Goal: Information Seeking & Learning: Learn about a topic

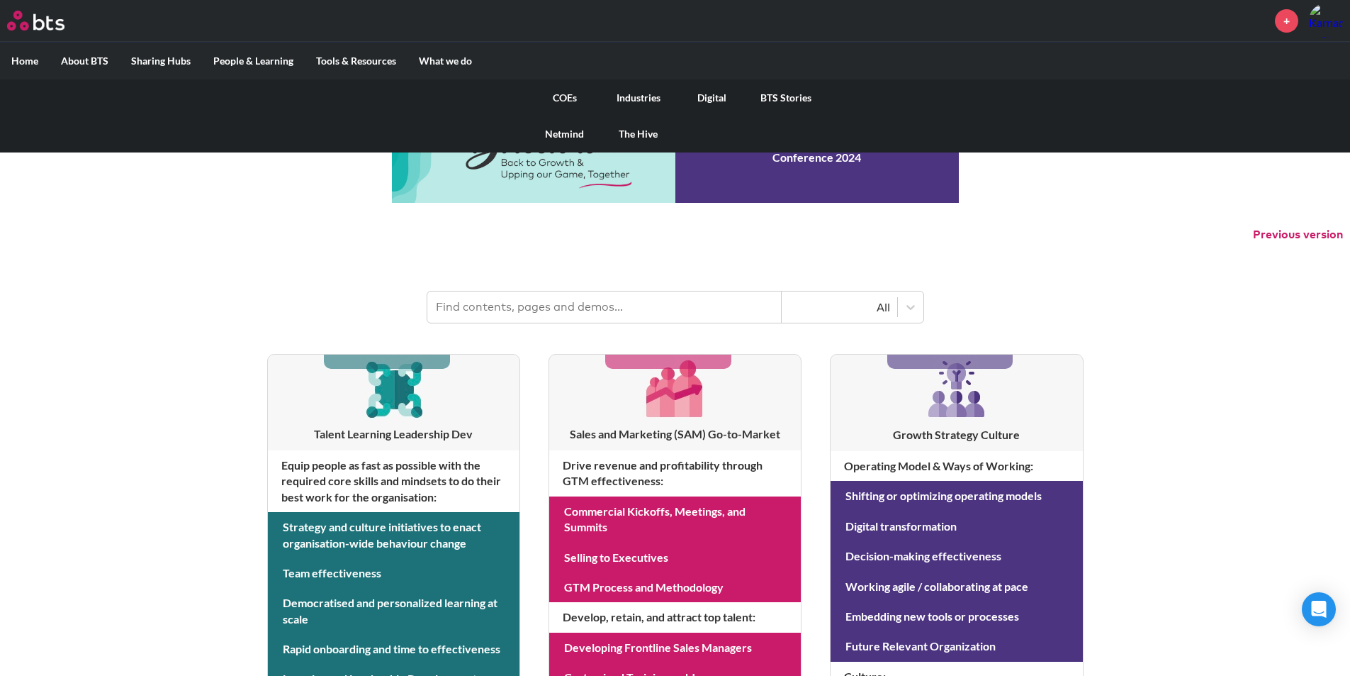
click at [634, 98] on link "Industries" at bounding box center [639, 97] width 74 height 37
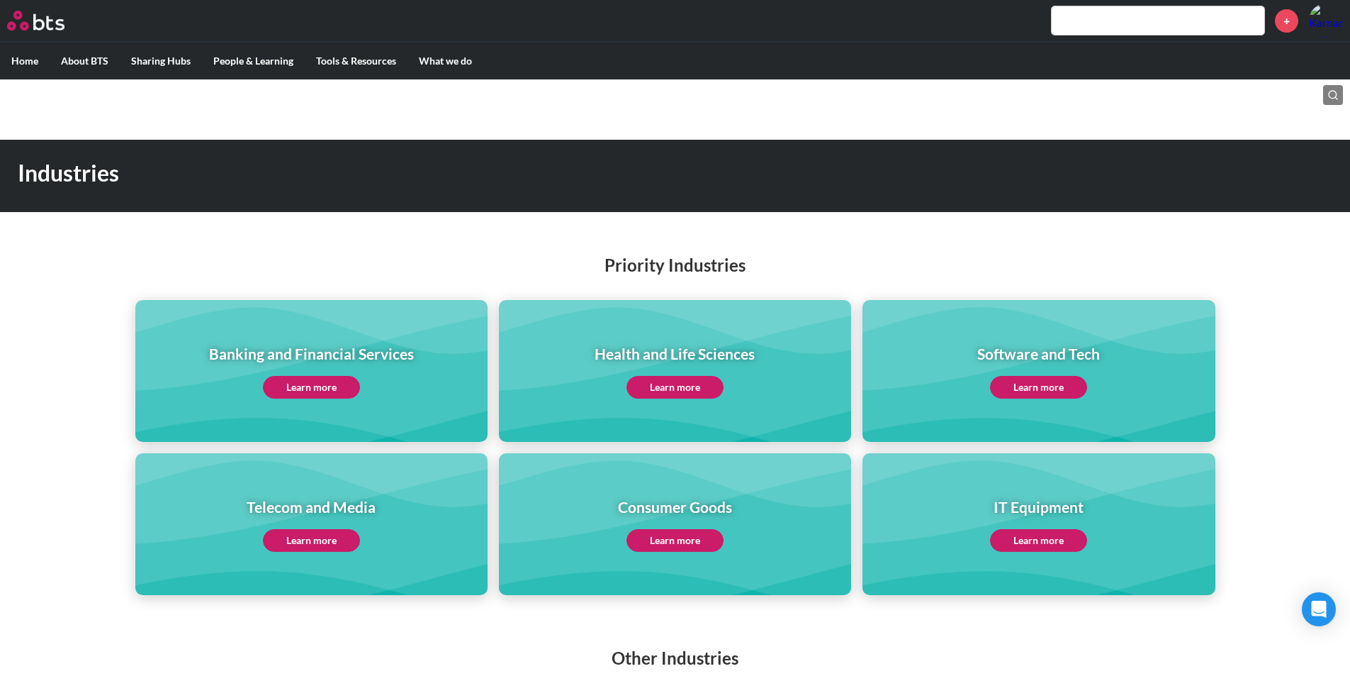
click at [347, 383] on link "Learn more" at bounding box center [311, 387] width 97 height 23
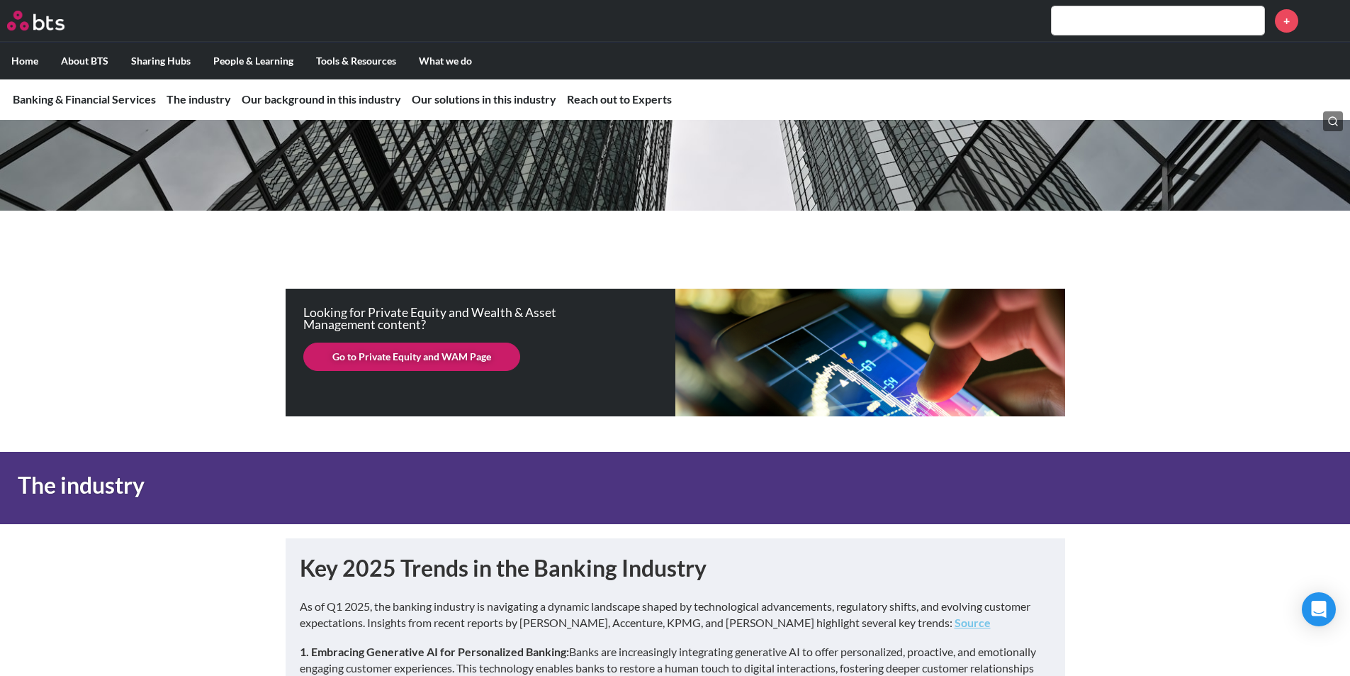
scroll to position [71, 0]
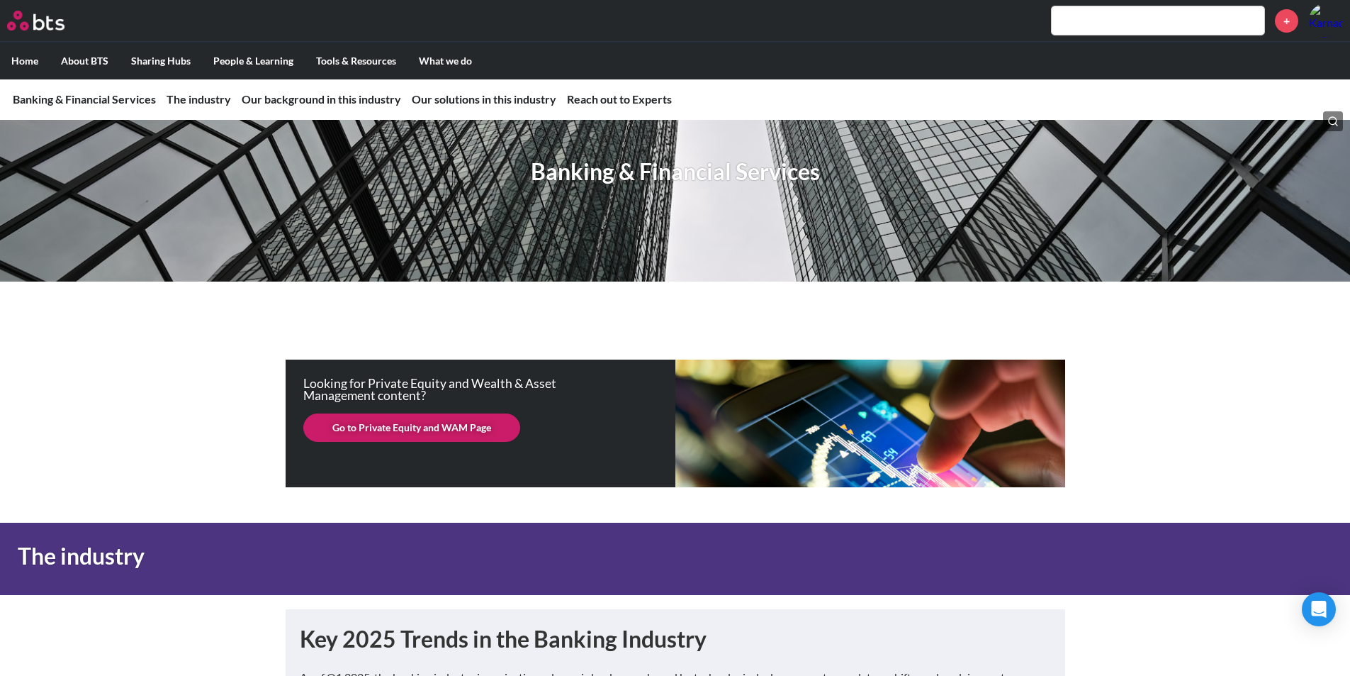
click at [443, 424] on link "Go to Private Equity and WAM Page" at bounding box center [411, 427] width 217 height 28
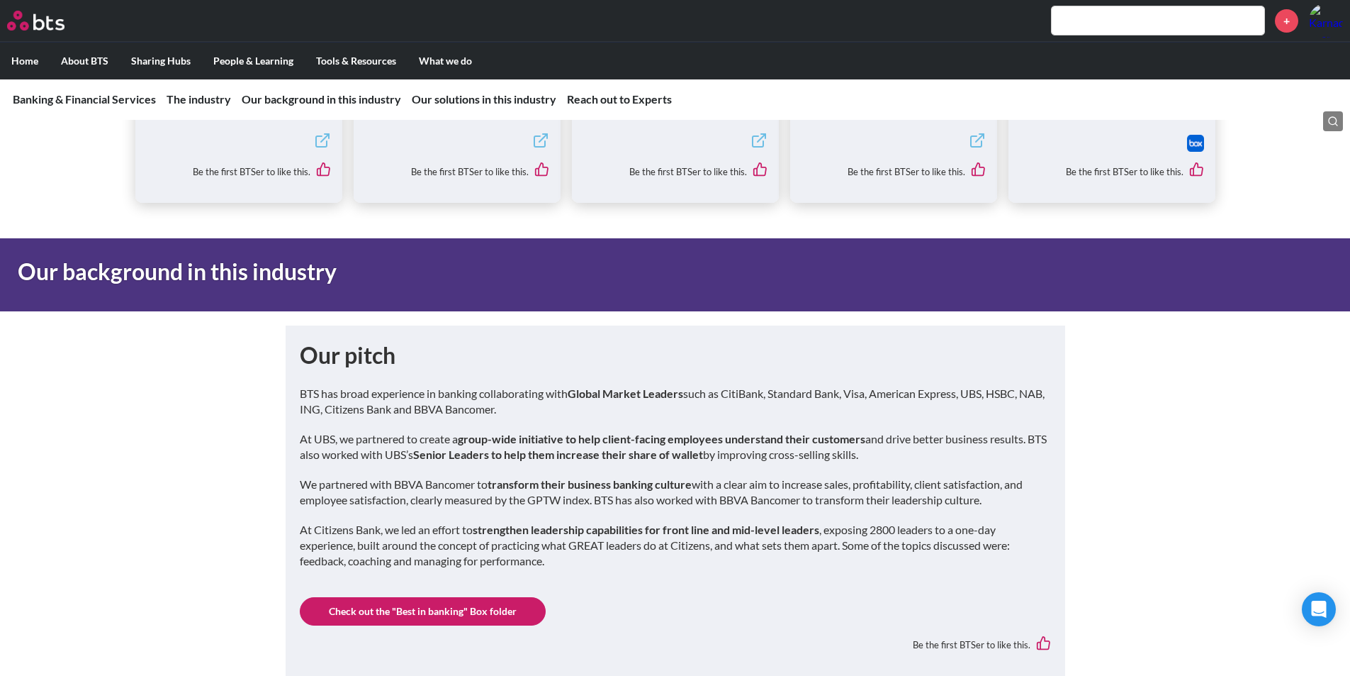
scroll to position [3261, 0]
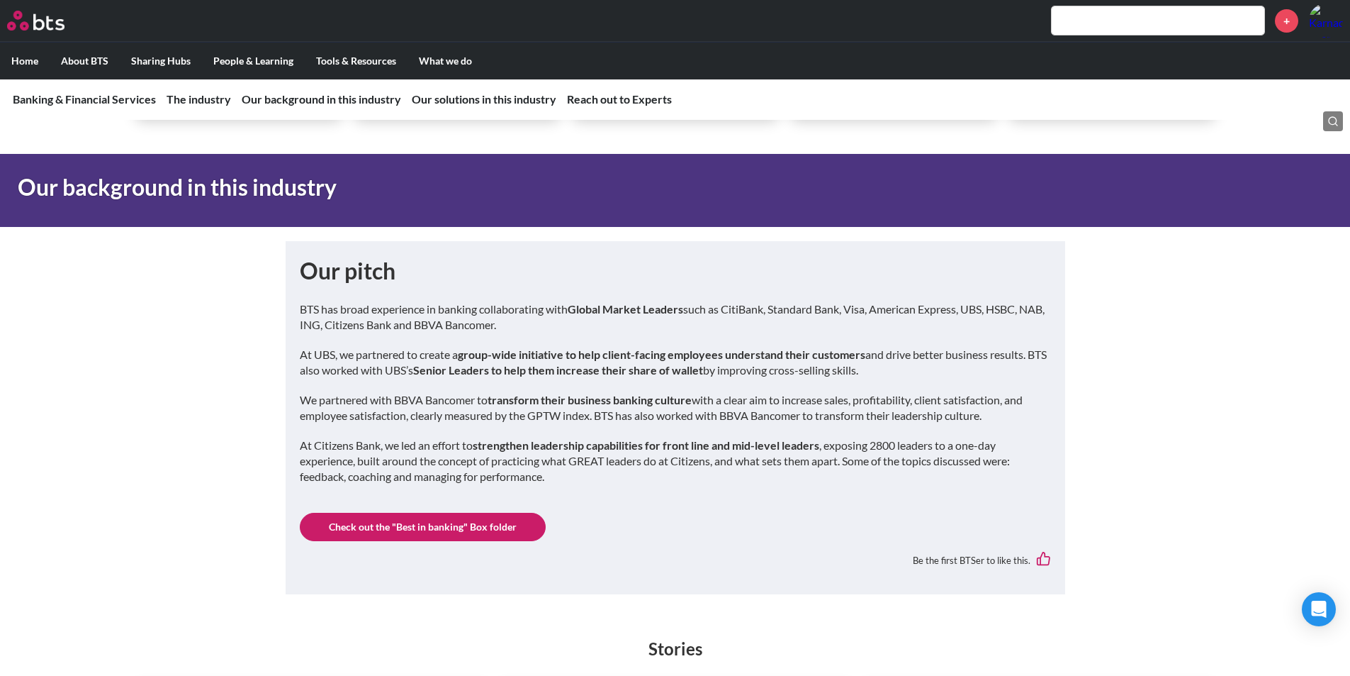
click at [479, 513] on link "Check out the "Best in banking" Box folder" at bounding box center [423, 527] width 246 height 28
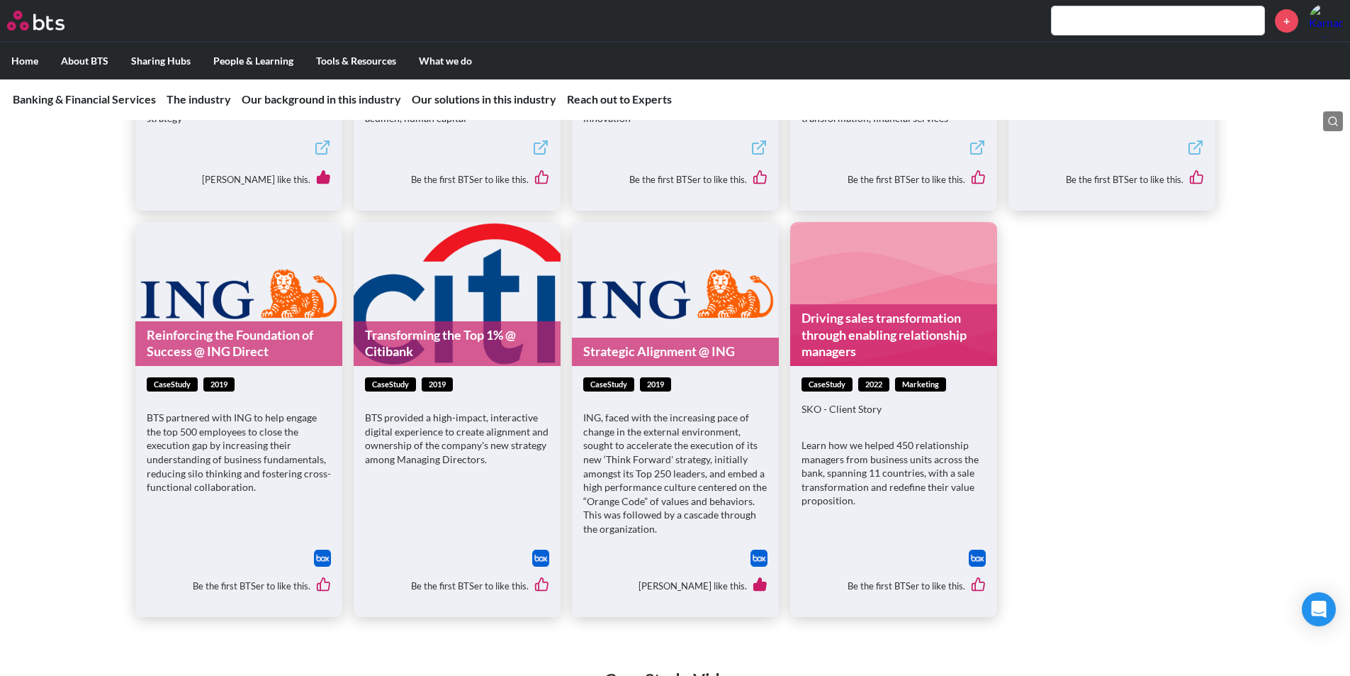
scroll to position [4395, 0]
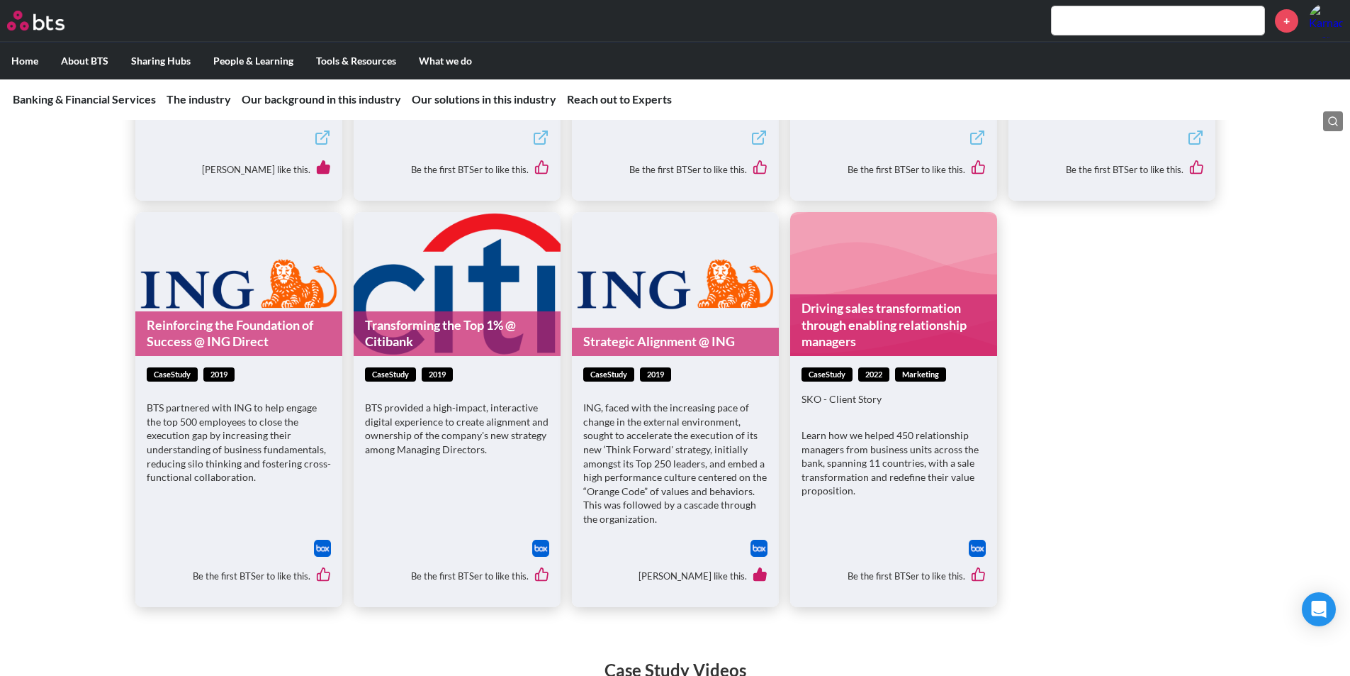
click at [440, 316] on link "Transforming the Top 1% @ Citibank" at bounding box center [457, 333] width 207 height 45
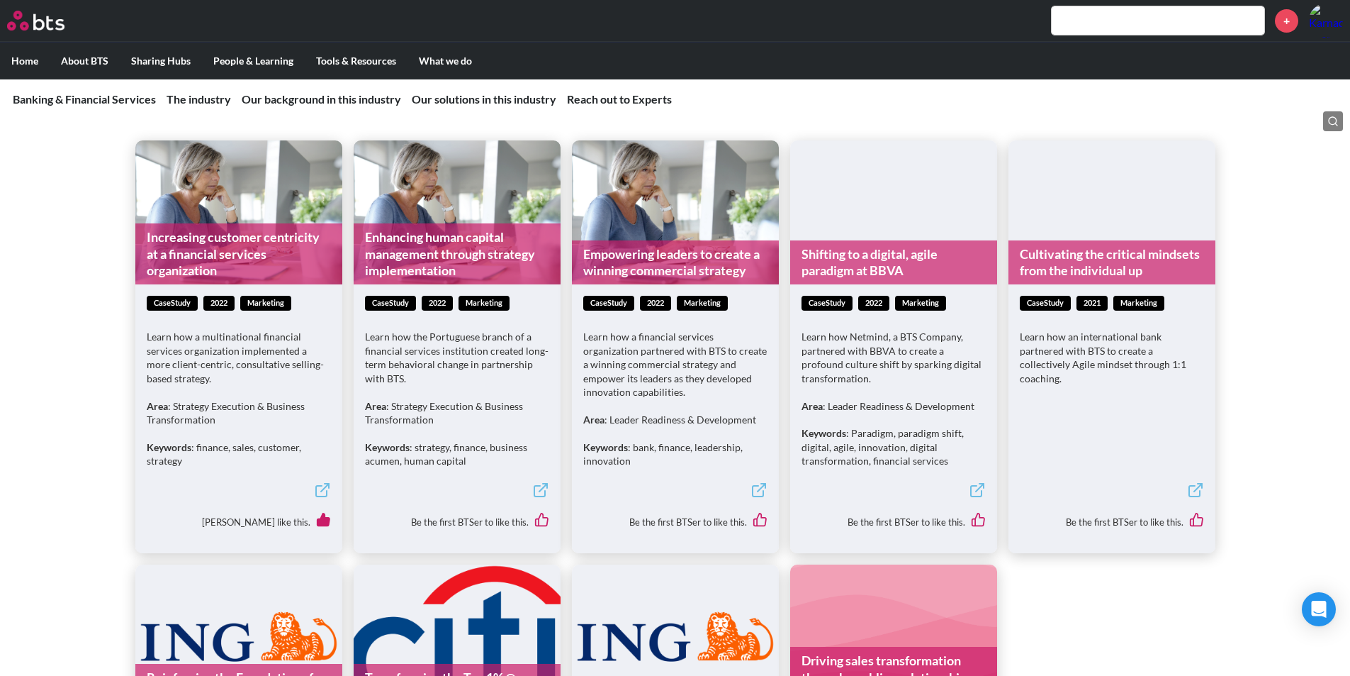
scroll to position [4041, 0]
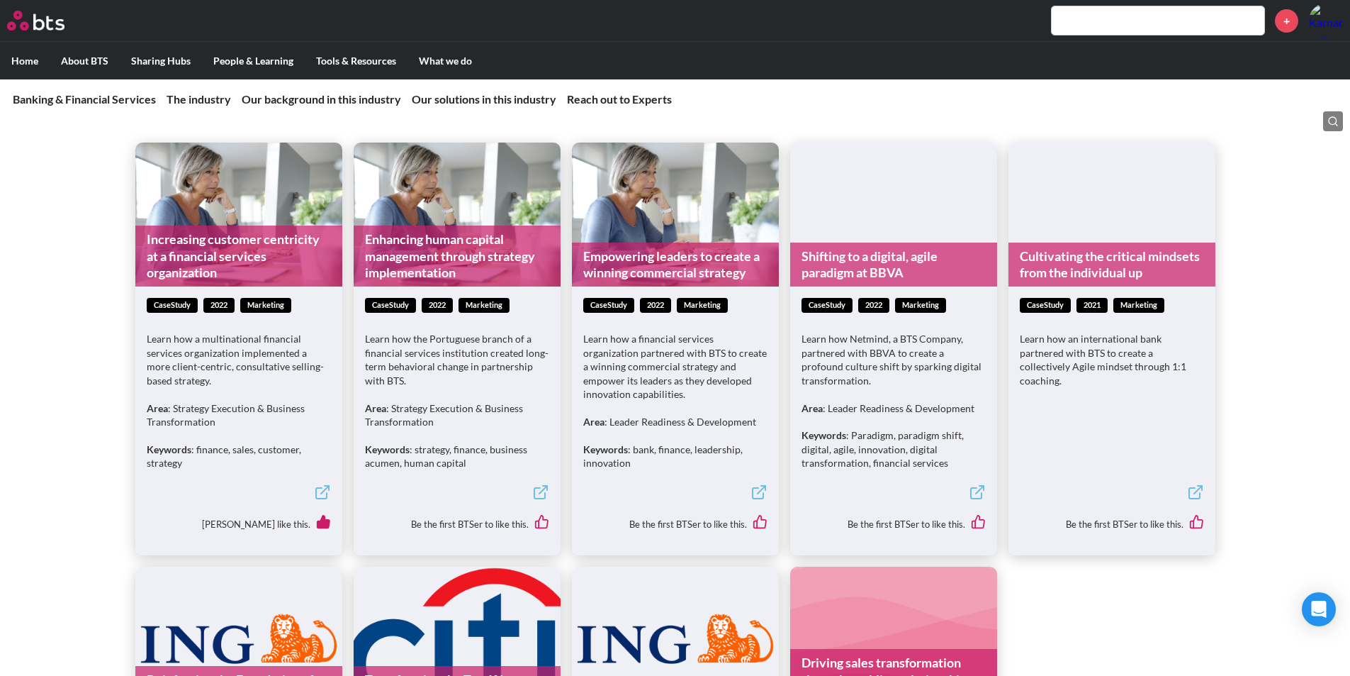
click at [268, 249] on link "Increasing customer centricity at a financial services organization" at bounding box center [238, 255] width 207 height 61
click at [659, 244] on link "Empowering leaders to create a winning commercial strategy" at bounding box center [675, 264] width 207 height 45
click at [907, 251] on link "Shifting to a digital, agile paradigm at BBVA" at bounding box center [893, 264] width 207 height 45
click at [1109, 247] on link "Cultivating the critical mindsets from the individual up" at bounding box center [1112, 264] width 207 height 45
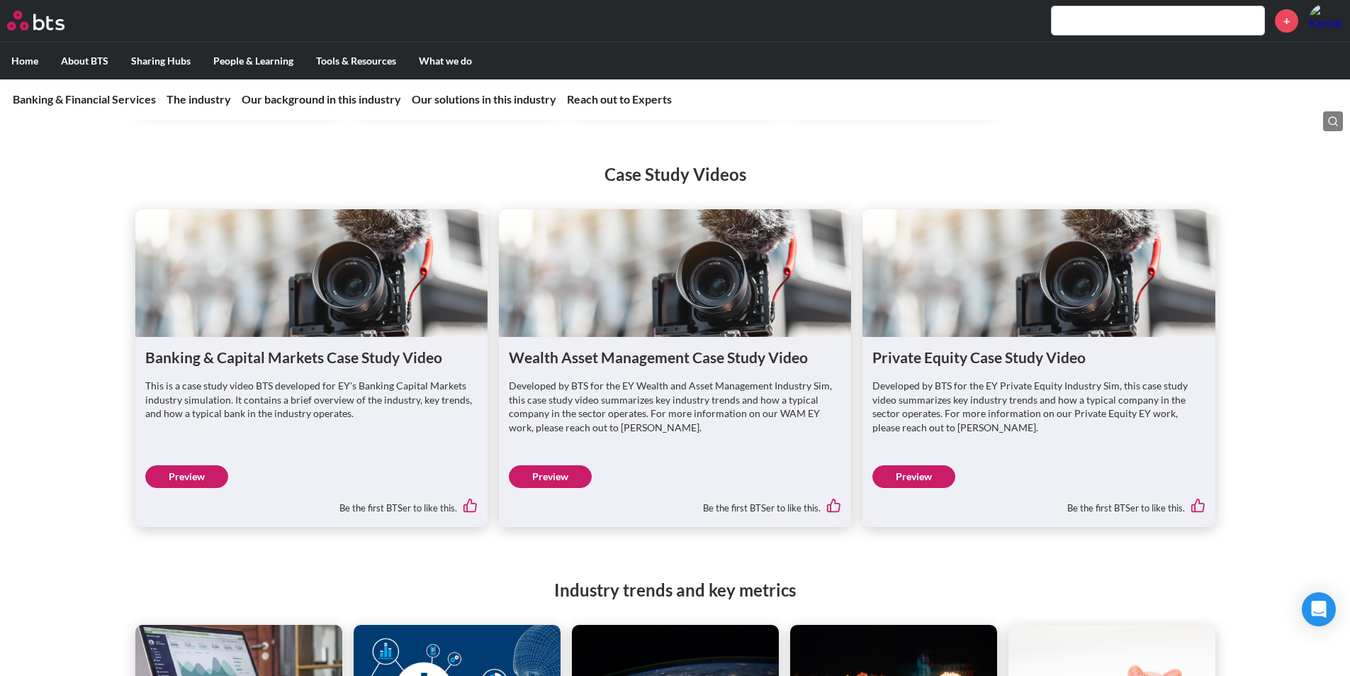
scroll to position [4891, 0]
click at [190, 464] on link "Preview" at bounding box center [186, 475] width 83 height 23
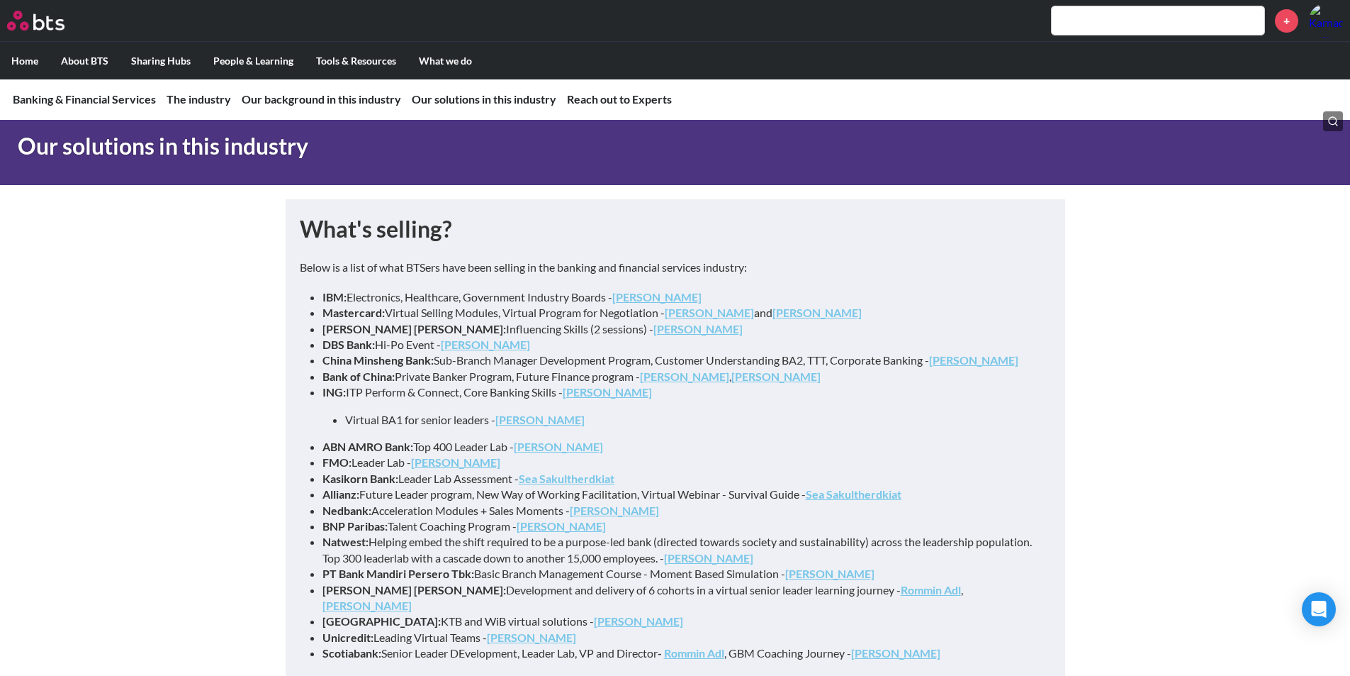
scroll to position [5884, 0]
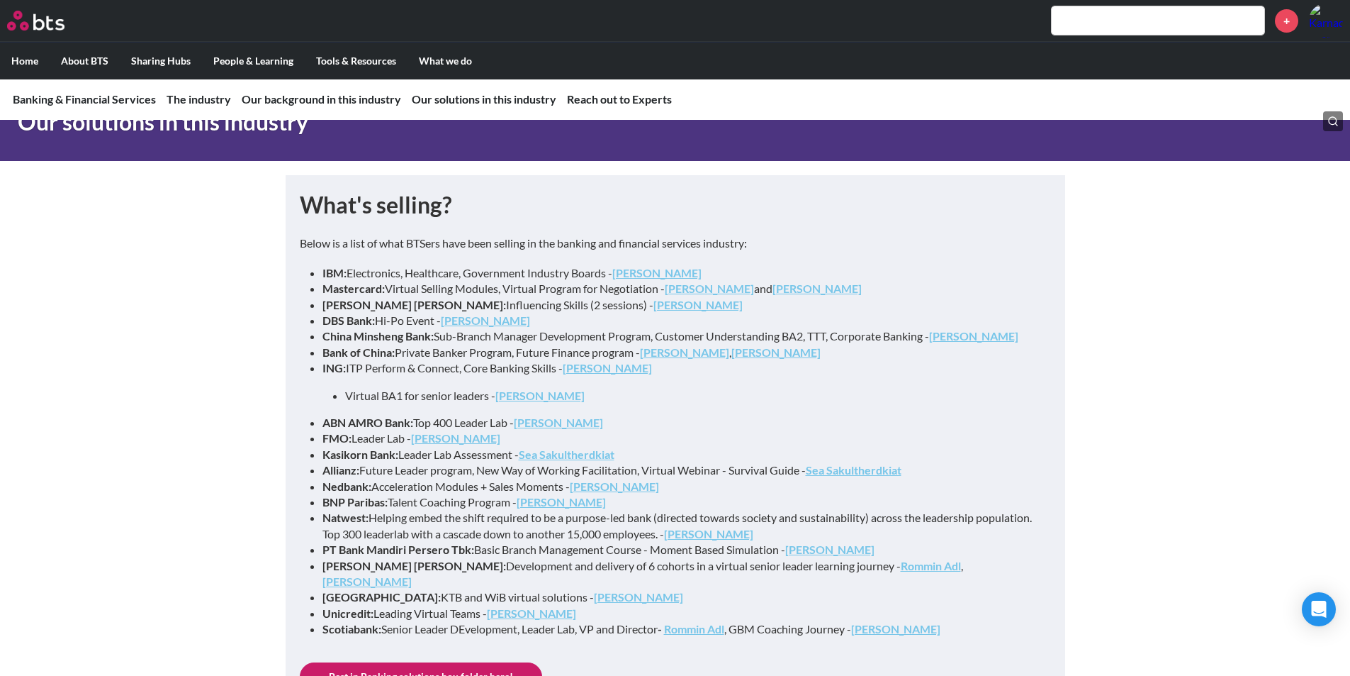
click at [421, 662] on link "Best in Banking solutions box folder here!" at bounding box center [421, 676] width 242 height 28
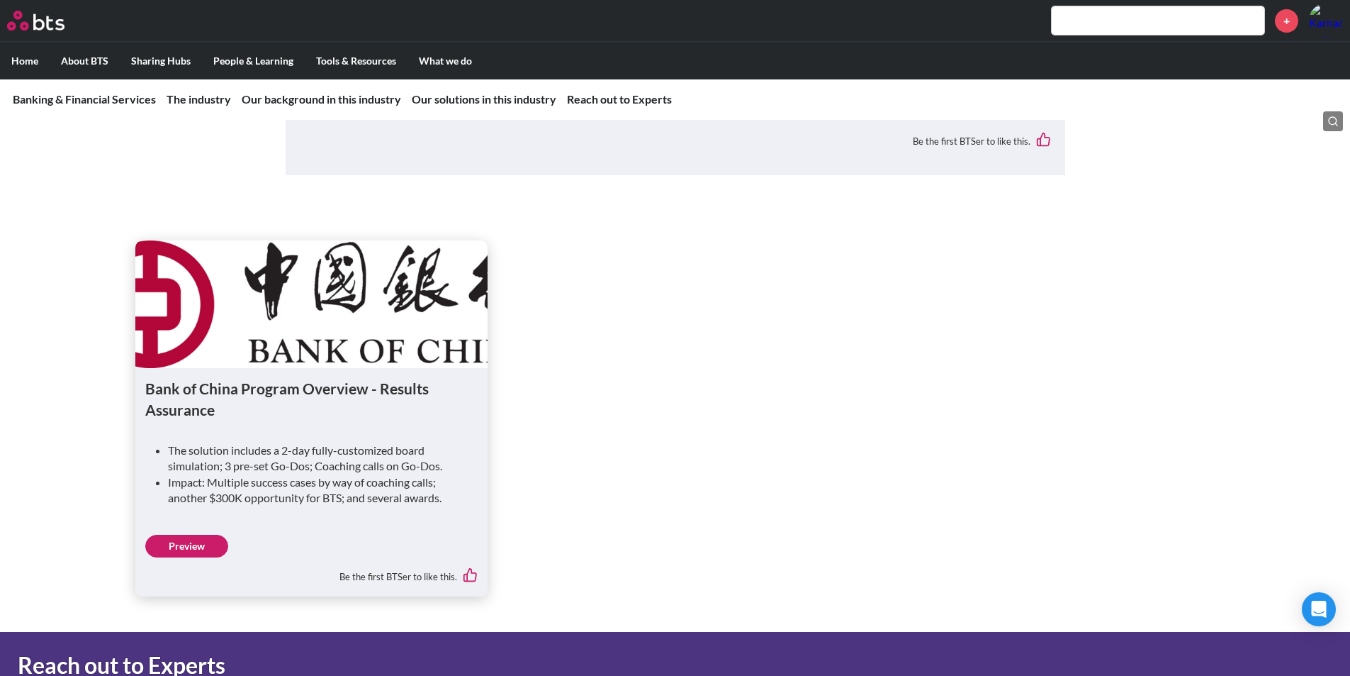
scroll to position [8223, 0]
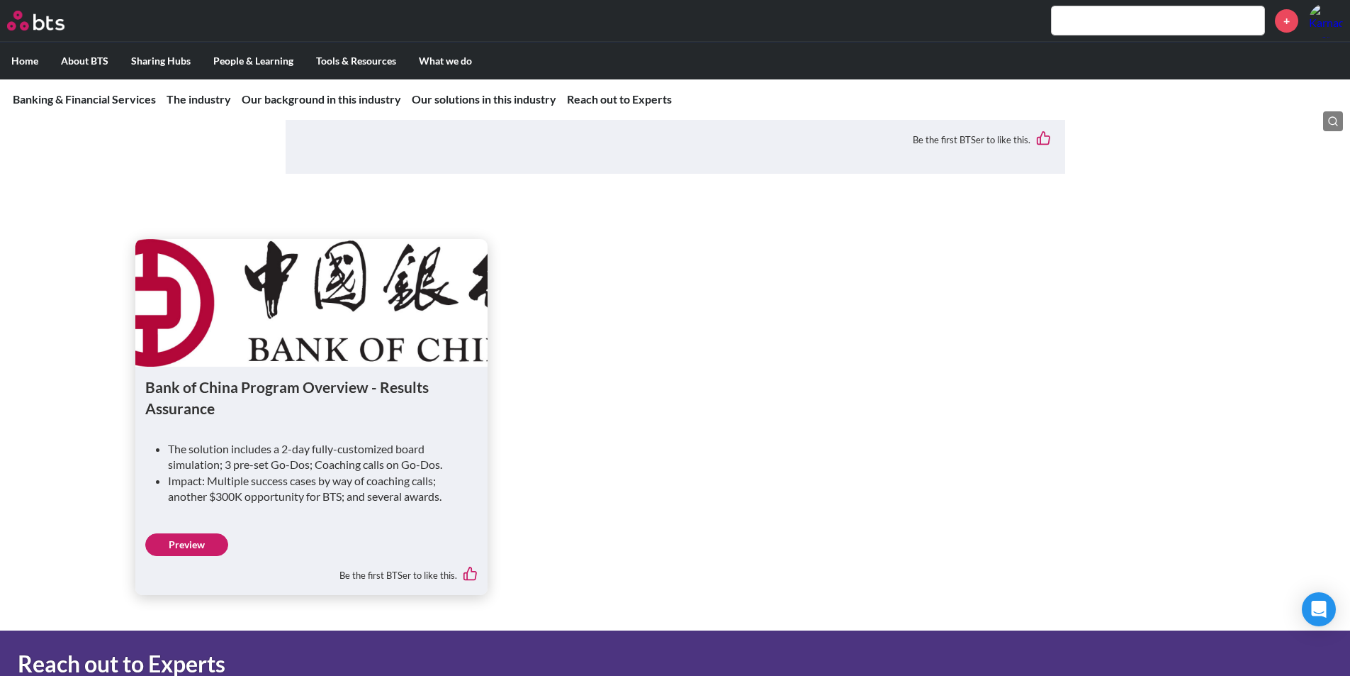
click at [195, 533] on link "Preview" at bounding box center [186, 544] width 83 height 23
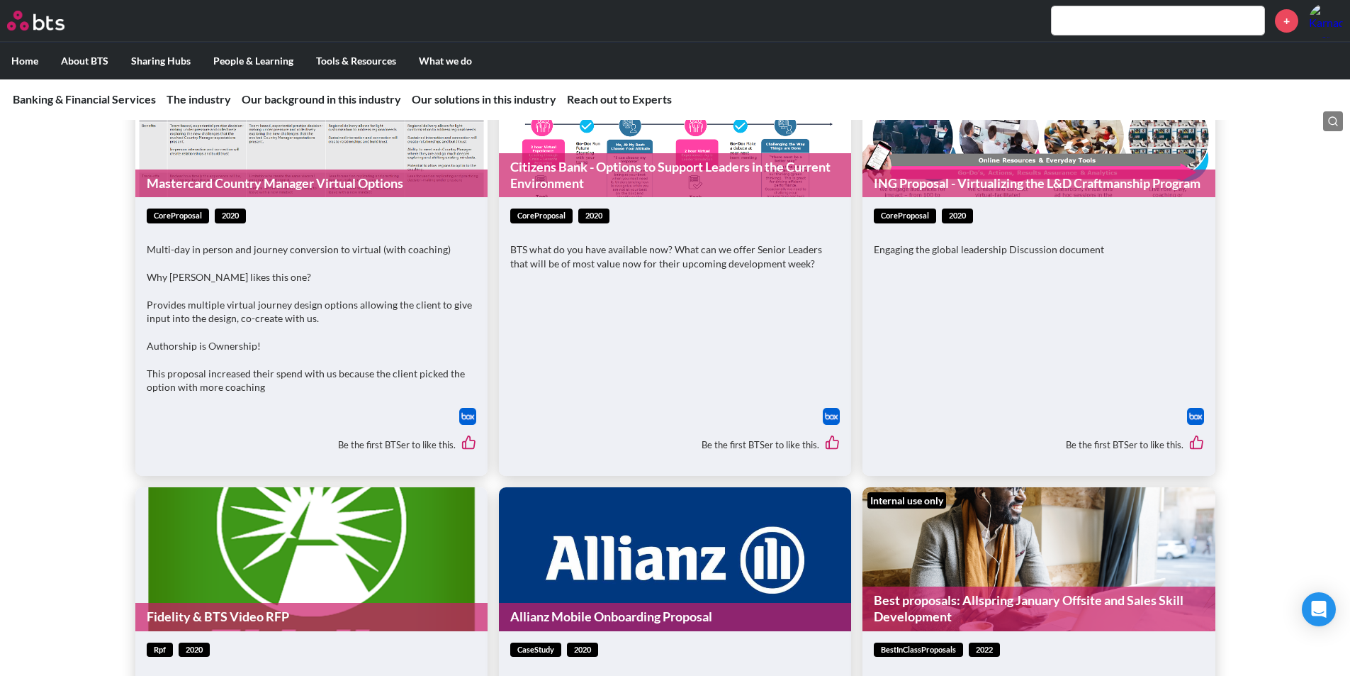
scroll to position [6734, 0]
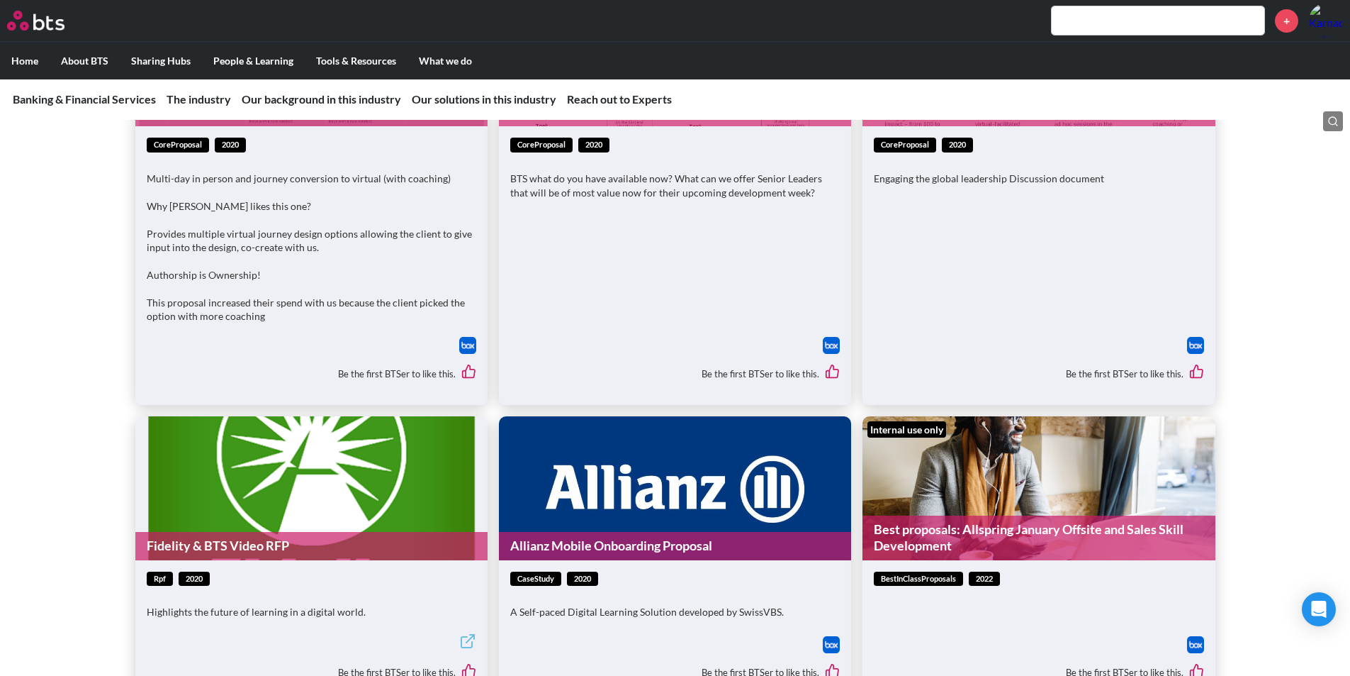
click at [926, 571] on span "bestInClassProposals" at bounding box center [918, 578] width 89 height 15
click at [939, 515] on link "Best proposals: Allspring January Offsite and Sales Skill Development" at bounding box center [1039, 537] width 352 height 45
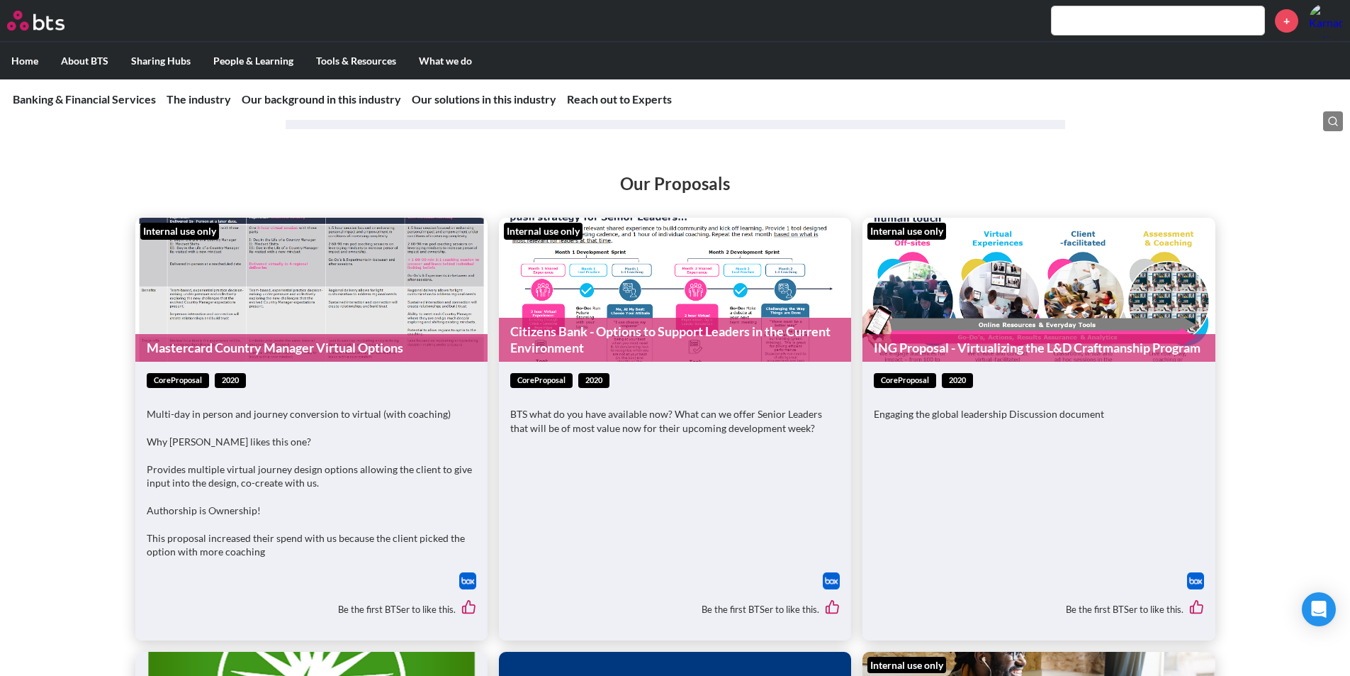
scroll to position [6451, 0]
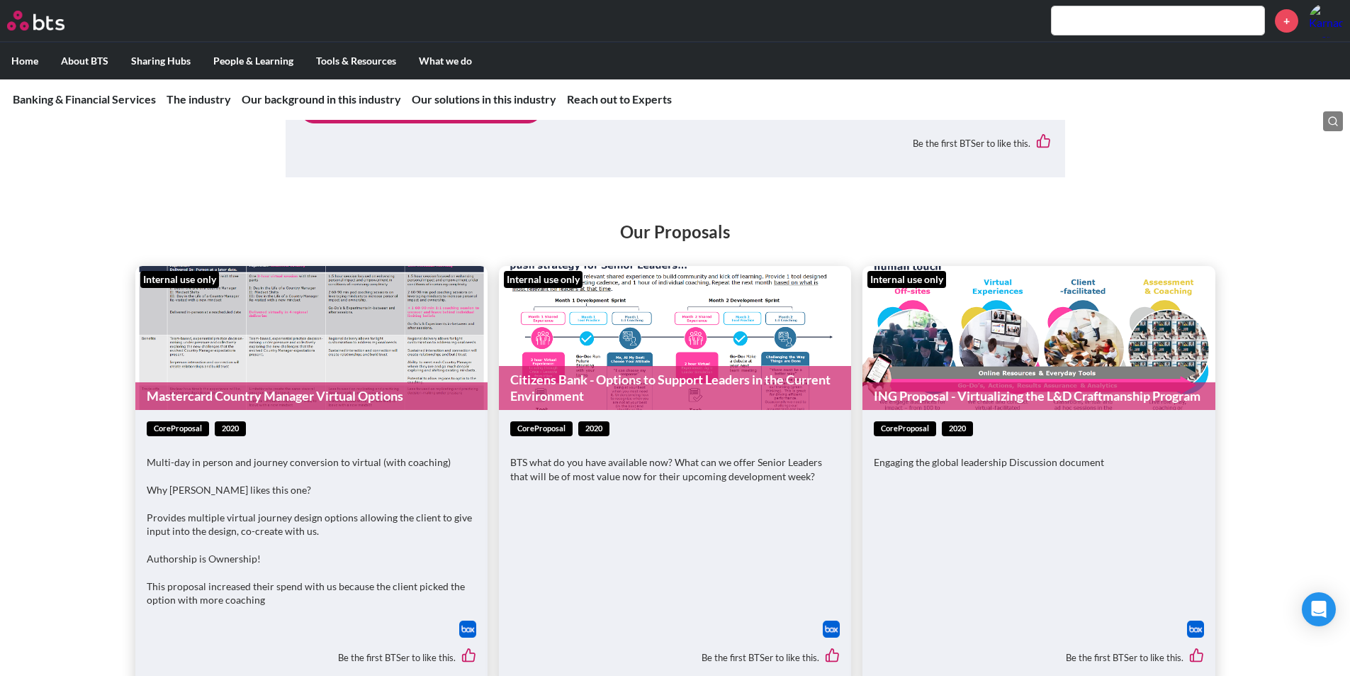
click at [667, 366] on link "Citizens Bank - Options to Support Leaders in the Current Environment" at bounding box center [675, 388] width 352 height 45
click at [307, 382] on link "Mastercard Country Manager Virtual Options" at bounding box center [311, 396] width 352 height 28
